Goal: Obtain resource: Download file/media

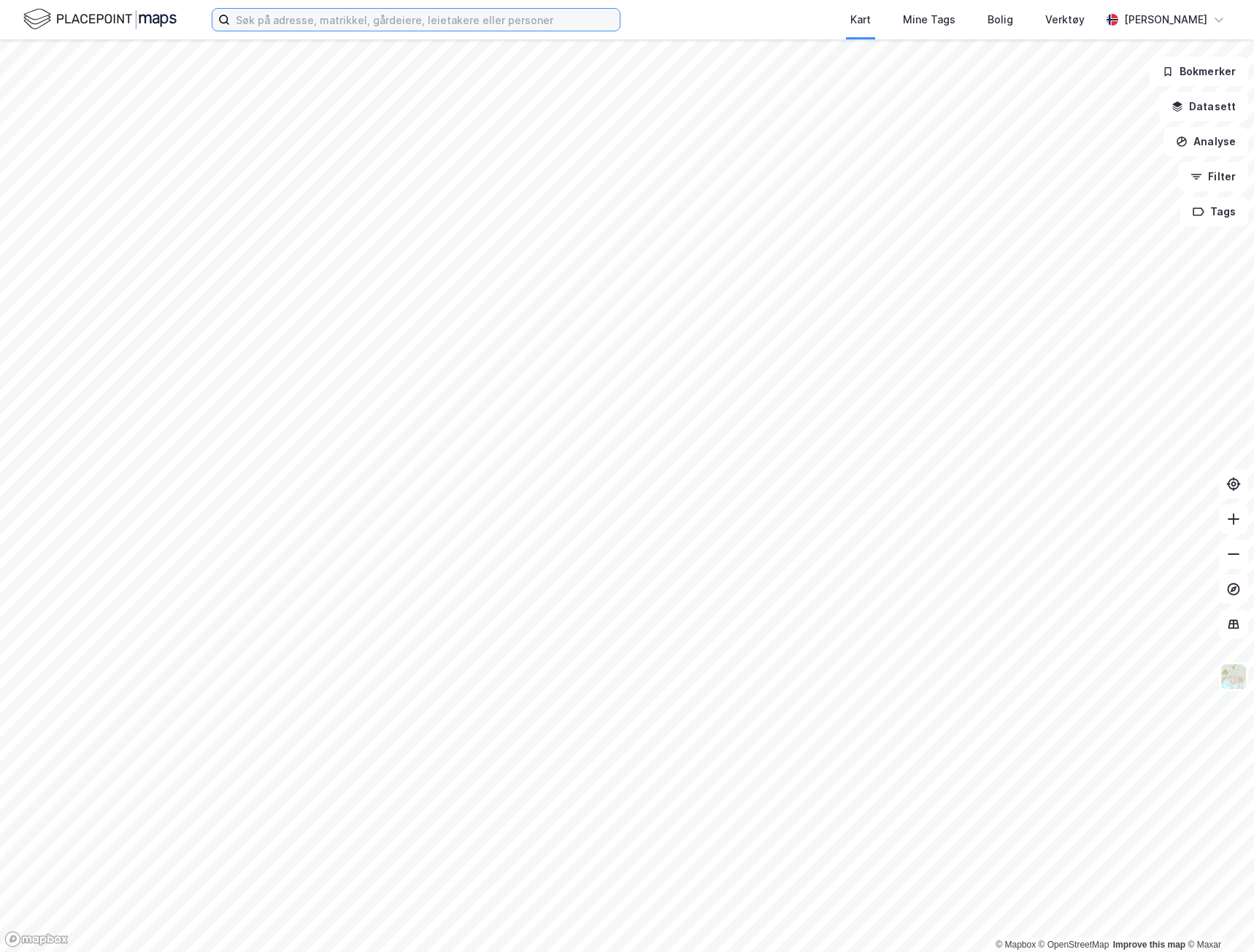
click at [470, 24] on input at bounding box center [425, 20] width 390 height 22
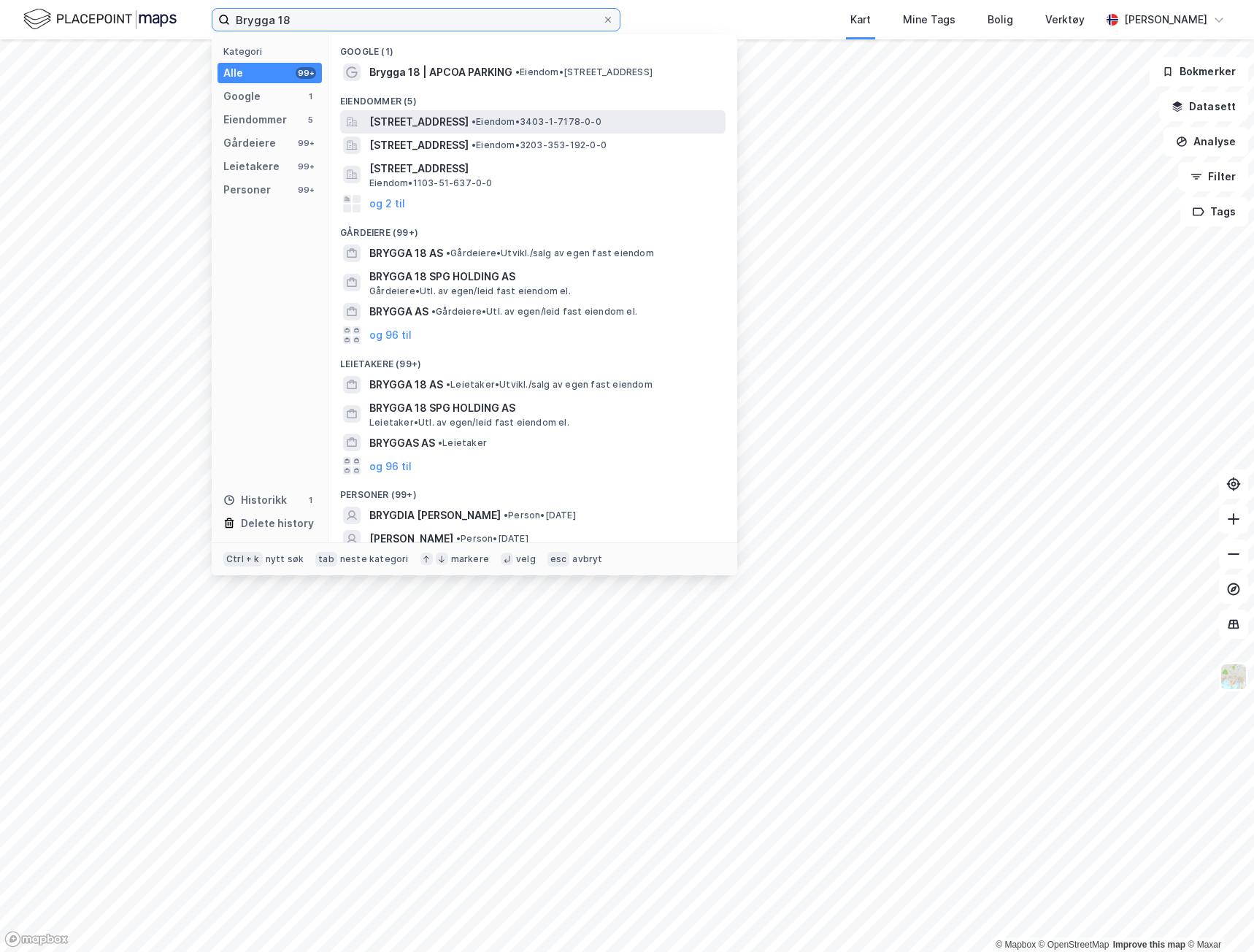
type input "Brygga 18"
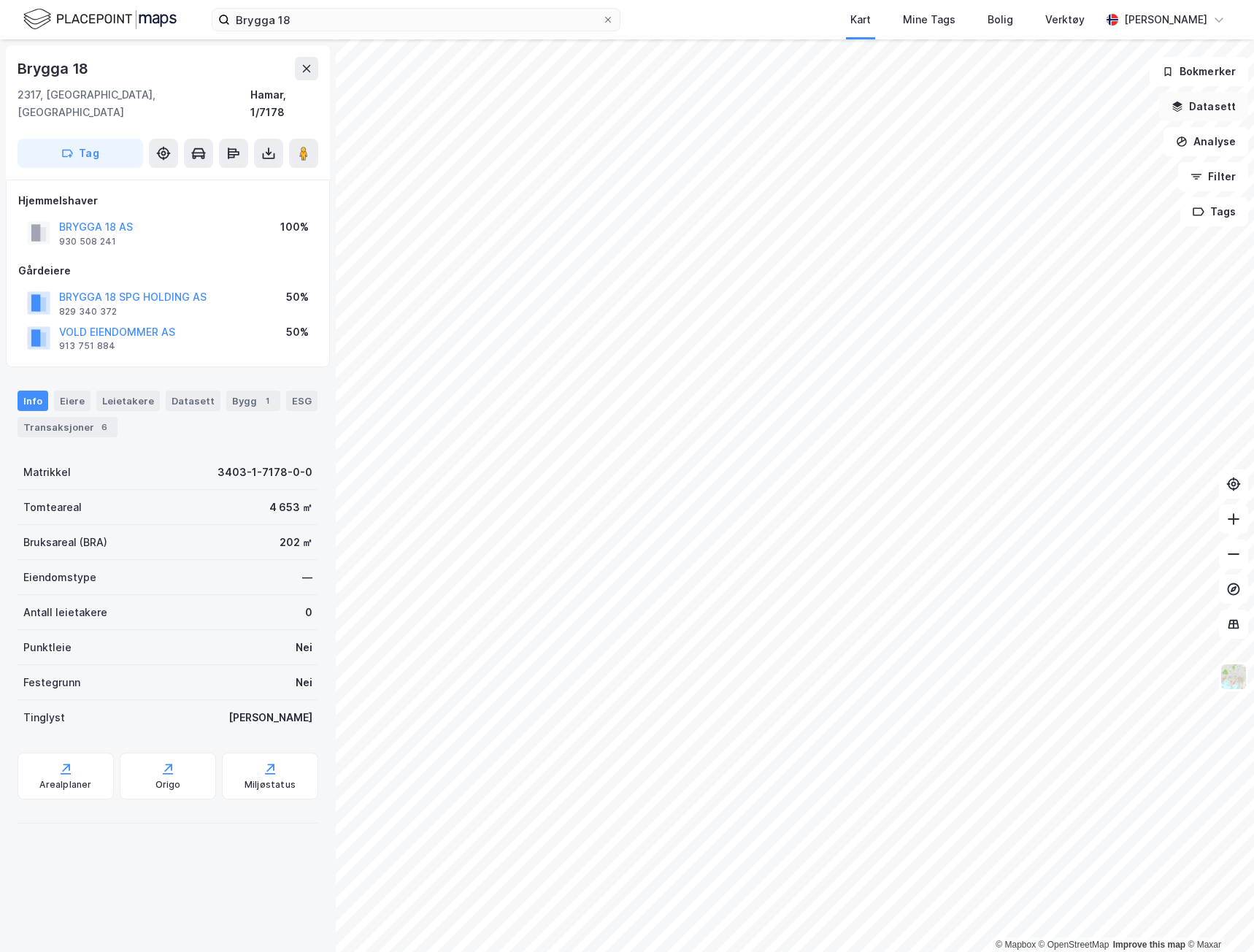
click at [1199, 104] on button "Datasett" at bounding box center [1203, 106] width 89 height 29
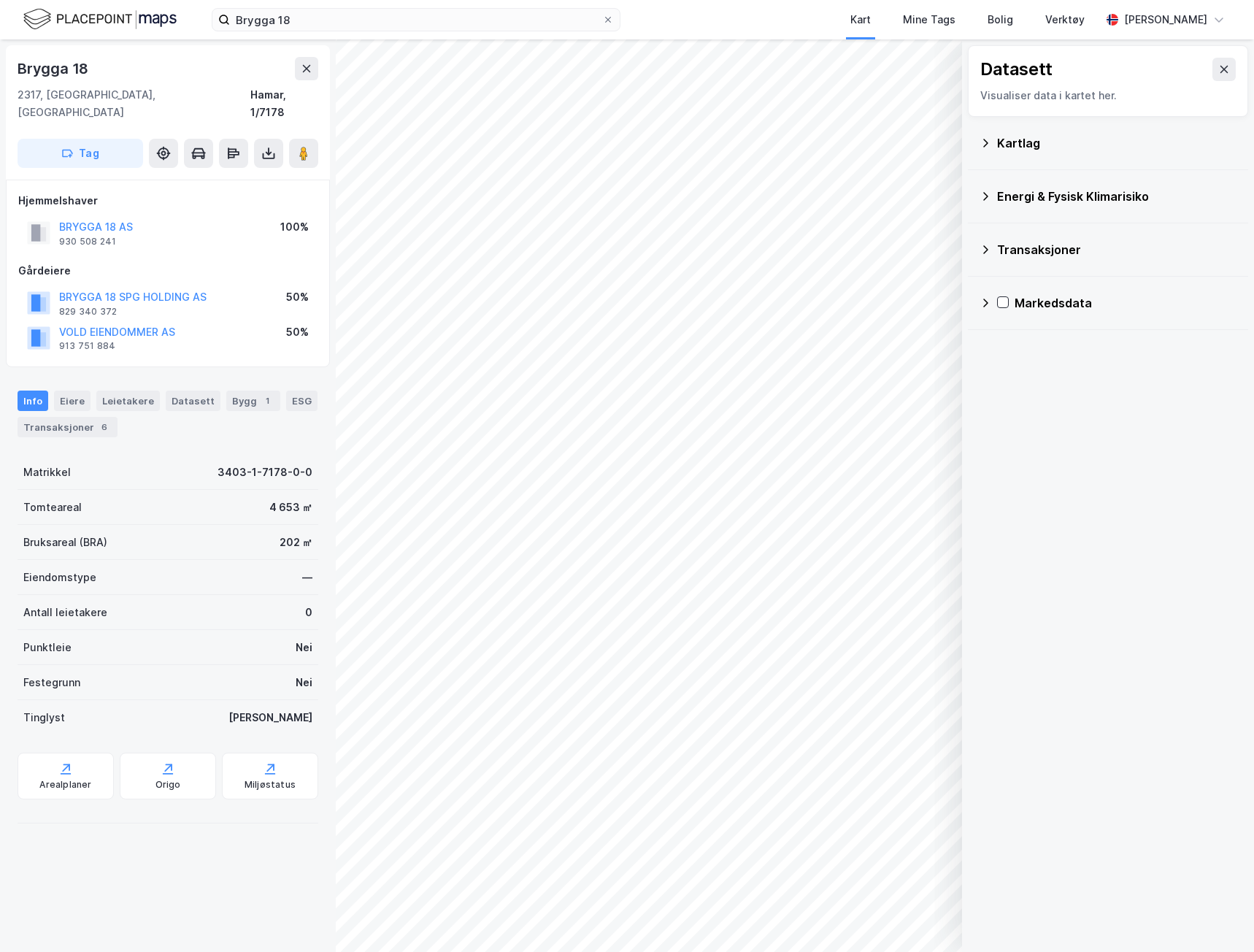
click at [987, 142] on icon at bounding box center [986, 142] width 5 height 8
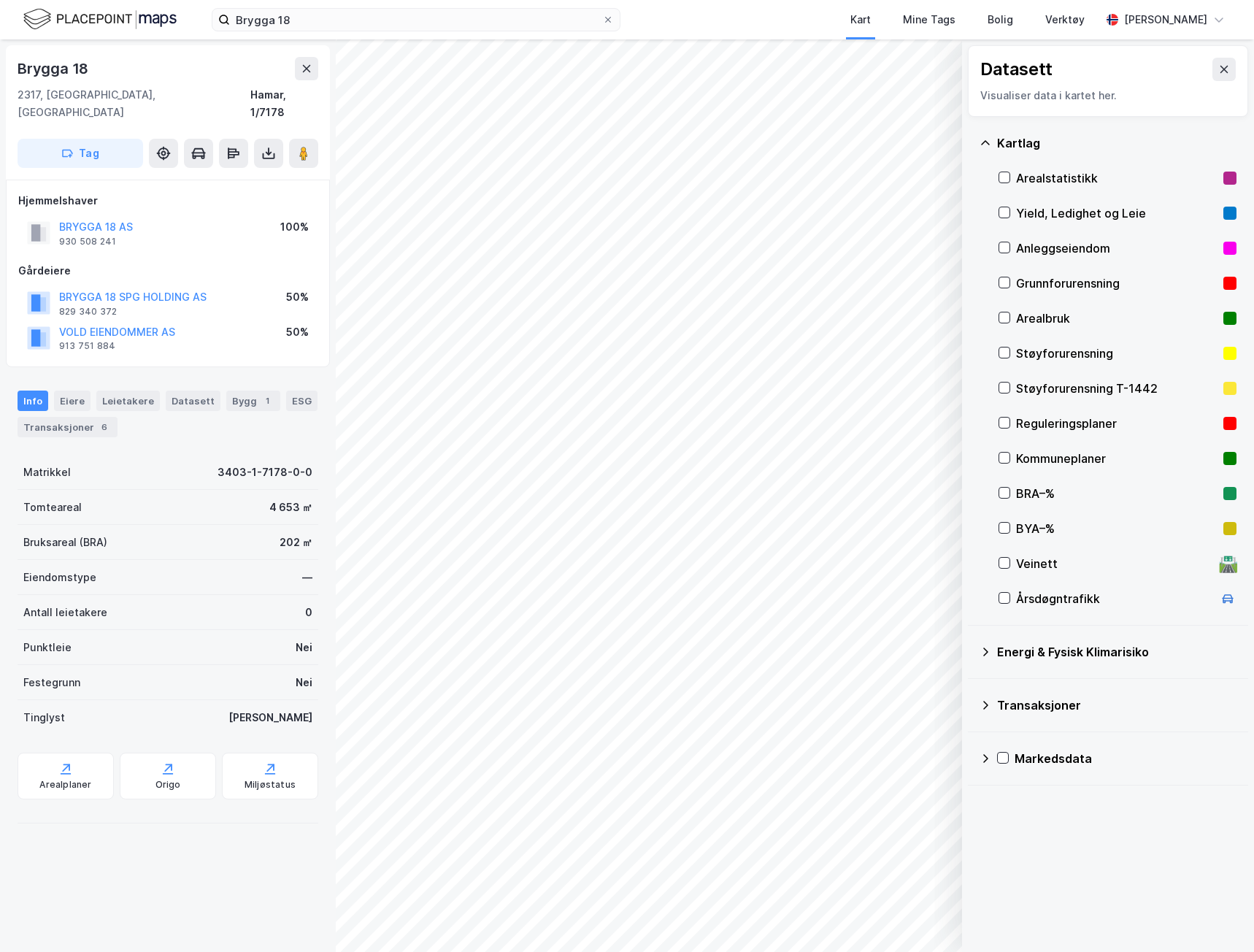
click at [1040, 425] on div "Reguleringsplaner" at bounding box center [1116, 423] width 202 height 17
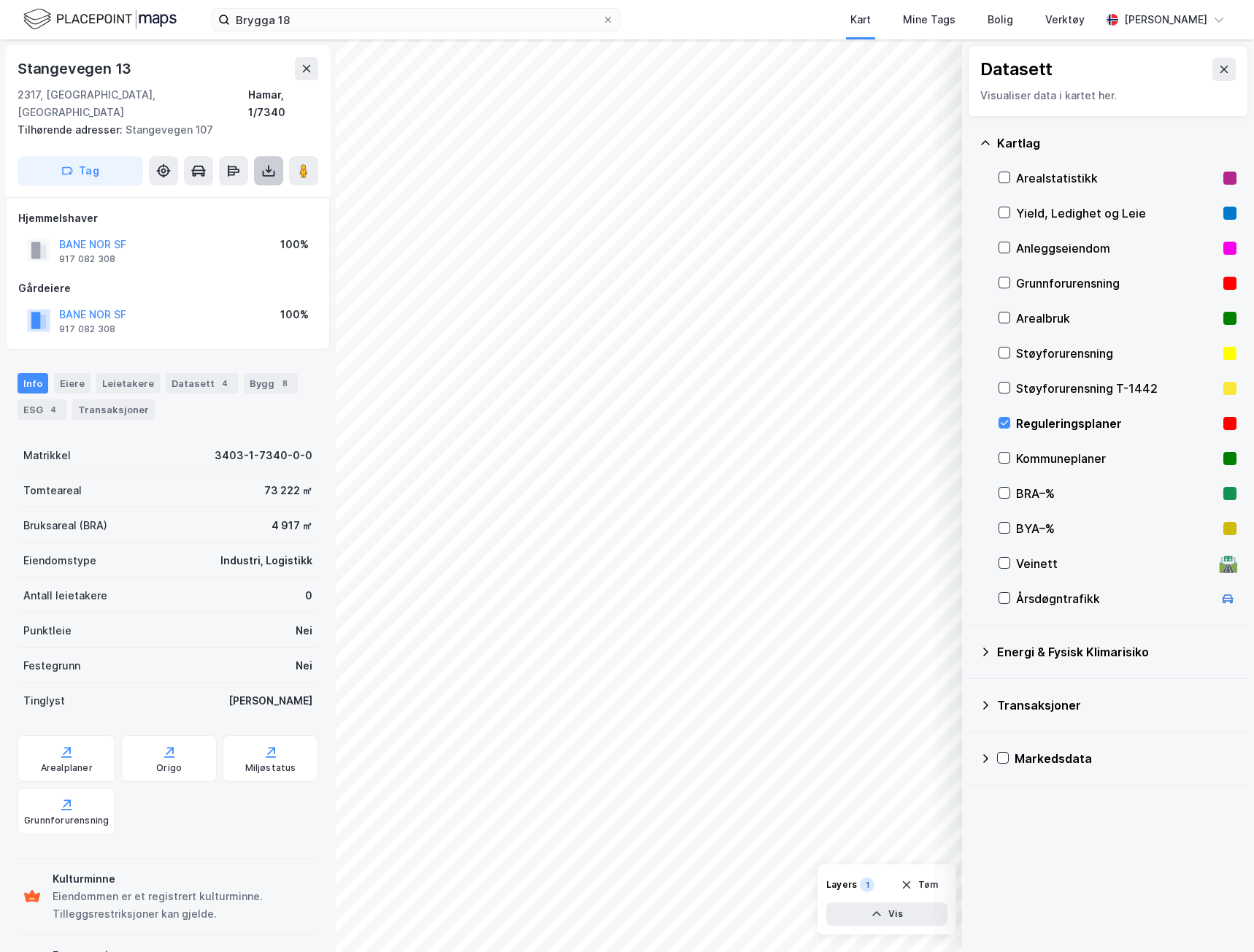
click at [272, 164] on icon at bounding box center [269, 171] width 14 height 14
click at [246, 188] on div "Last ned grunnbok" at bounding box center [206, 200] width 156 height 24
click at [234, 195] on div "Last ned grunnbok" at bounding box center [196, 200] width 85 height 12
